Goal: Download file/media

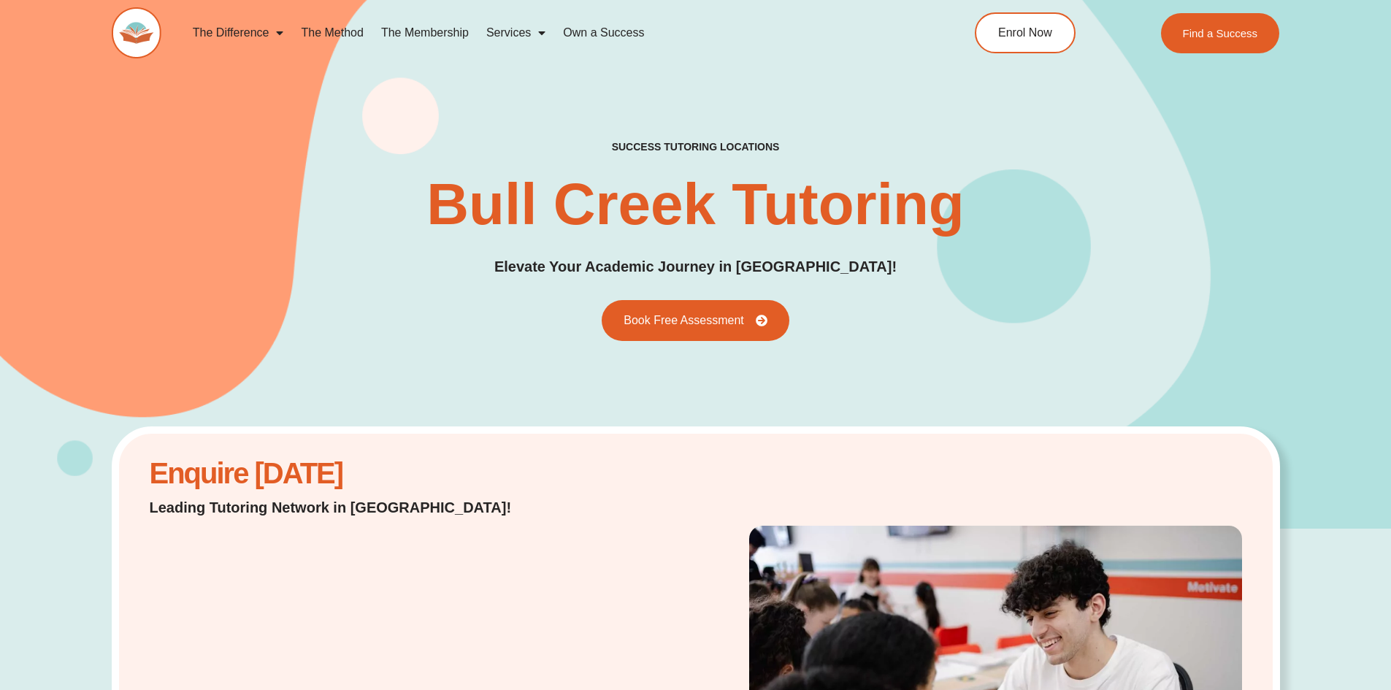
click at [427, 41] on link "The Membership" at bounding box center [424, 33] width 105 height 34
click at [421, 29] on link "The Membership" at bounding box center [424, 33] width 105 height 34
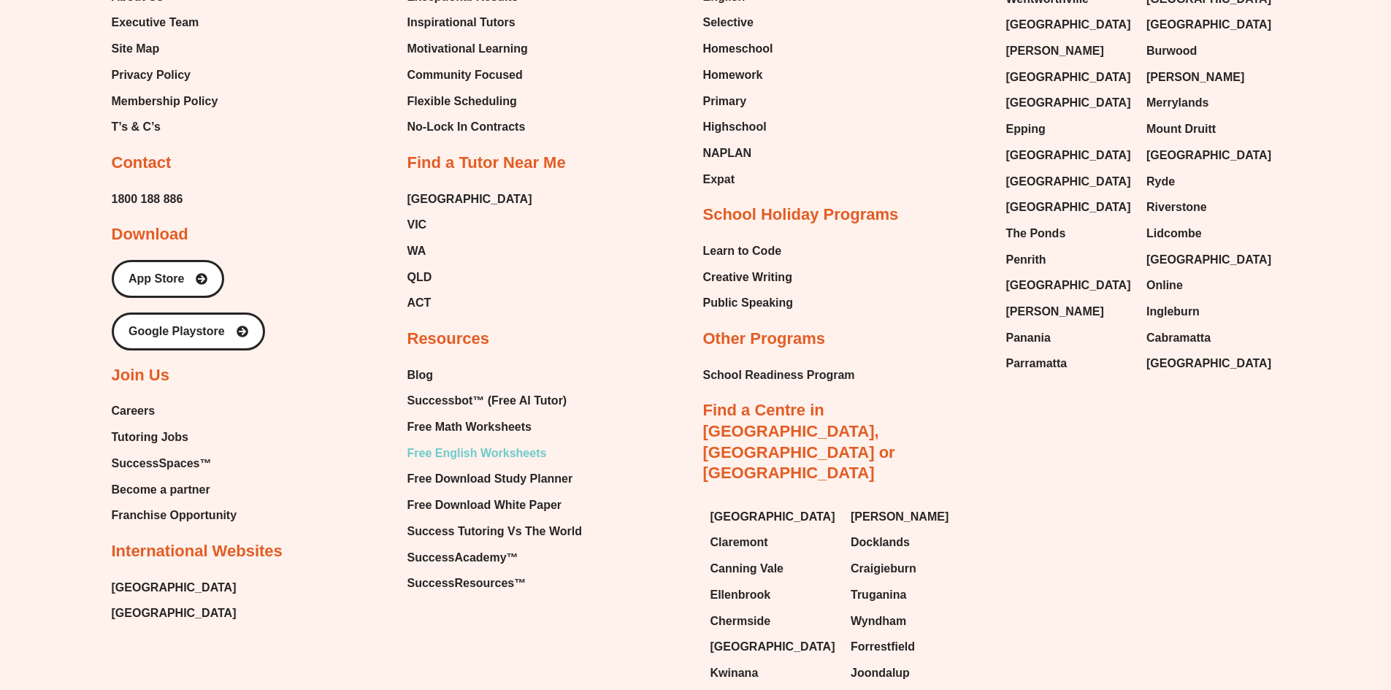
scroll to position [4088, 0]
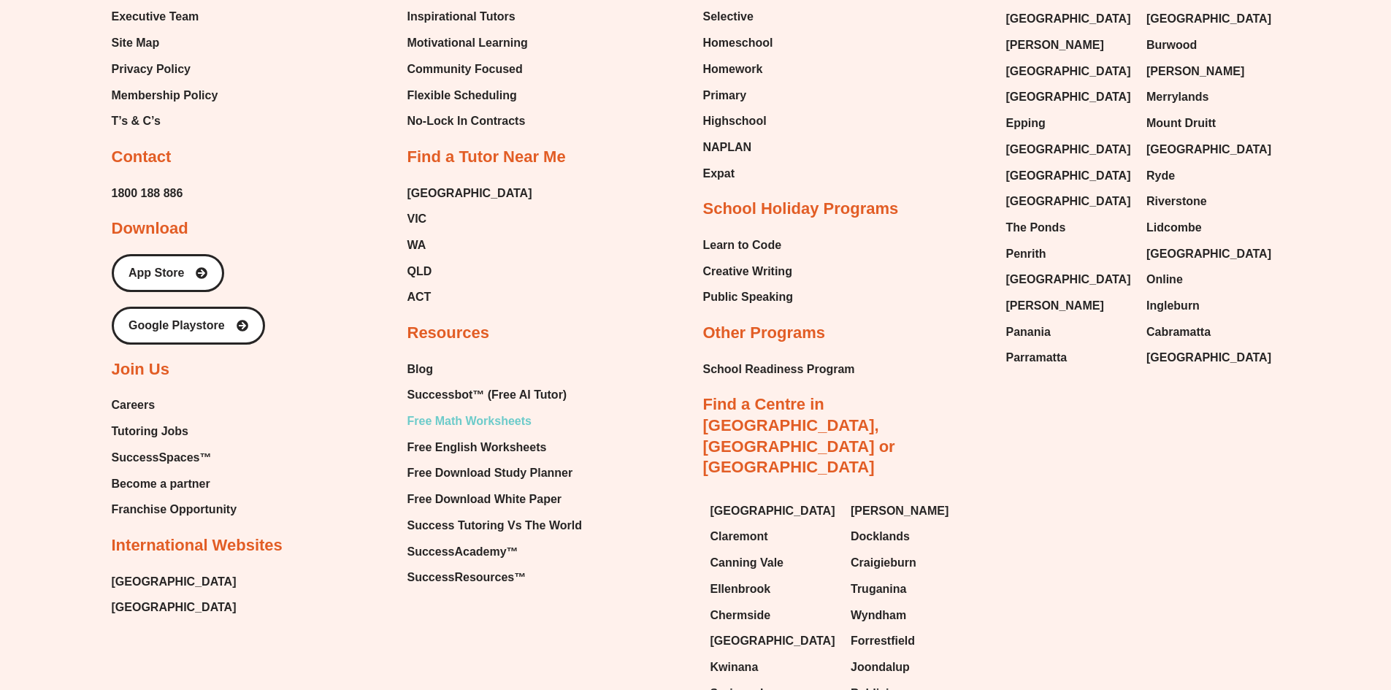
click at [429, 410] on span "Free Math Worksheets" at bounding box center [469, 421] width 124 height 22
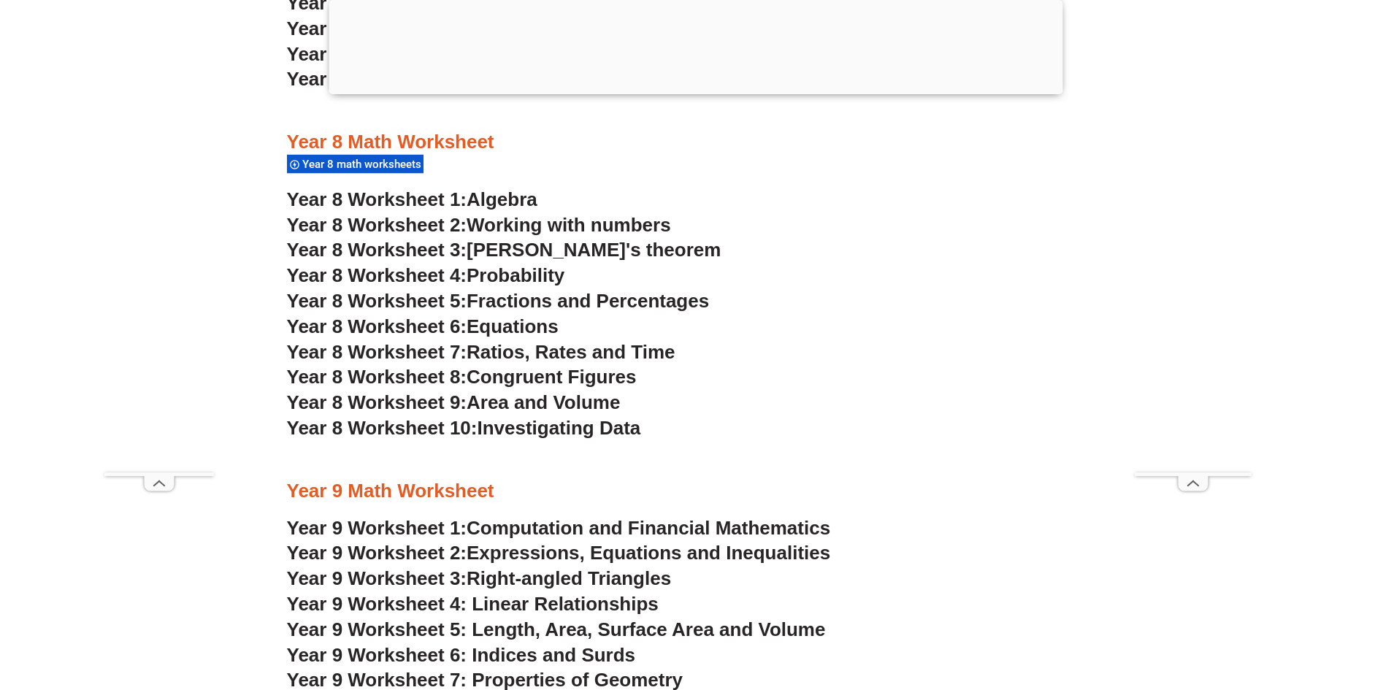
scroll to position [4599, 0]
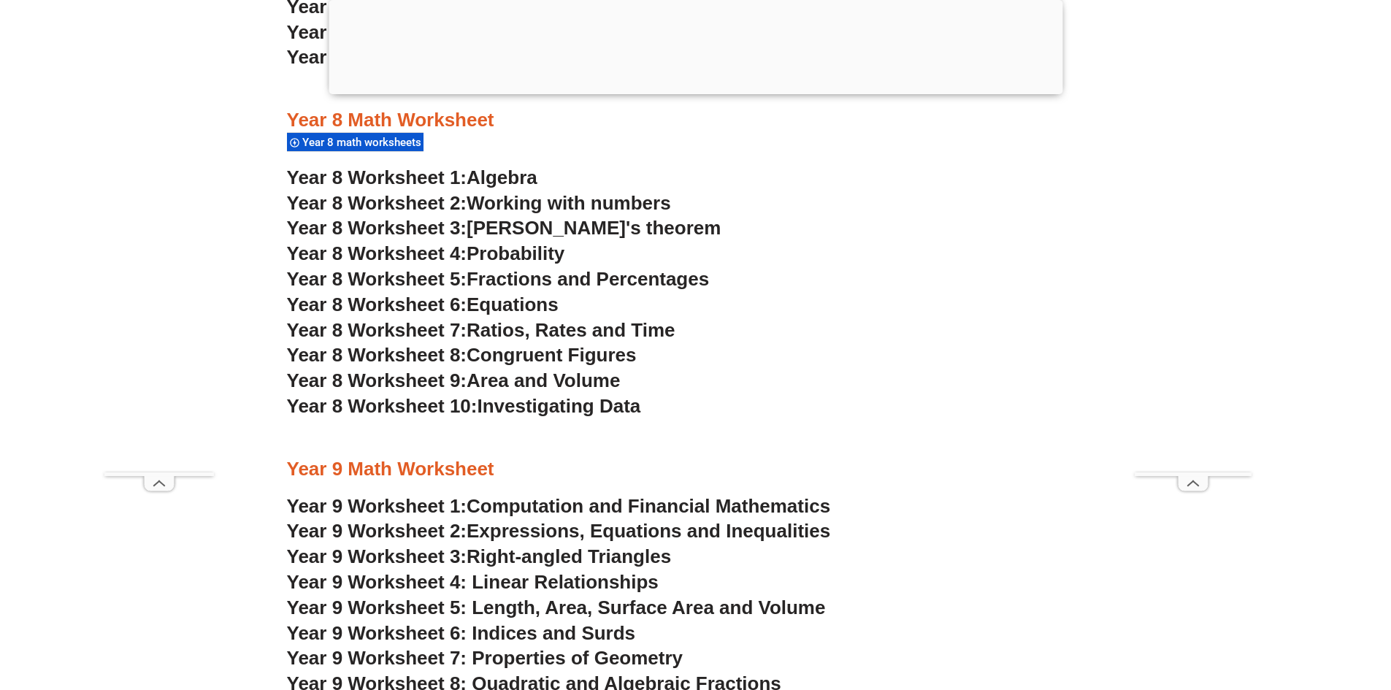
click at [557, 206] on span "Working with numbers" at bounding box center [568, 203] width 204 height 22
